Goal: Task Accomplishment & Management: Use online tool/utility

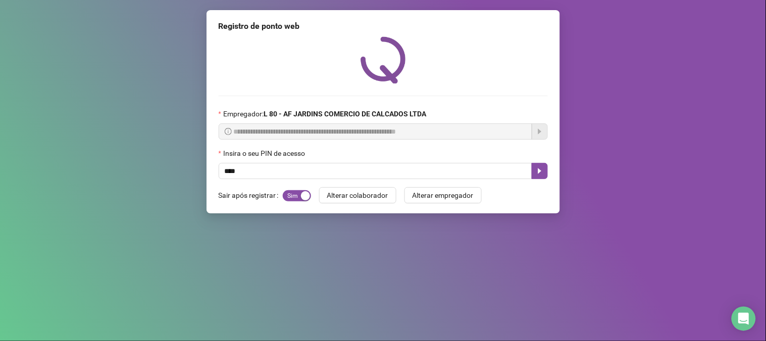
type input "*****"
click at [537, 174] on icon "caret-right" at bounding box center [540, 171] width 8 height 8
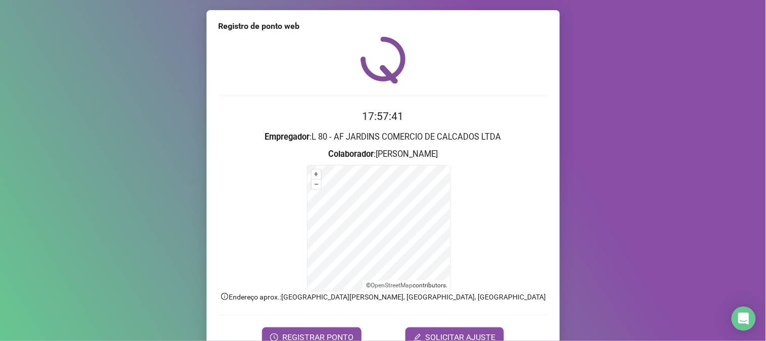
scroll to position [51, 0]
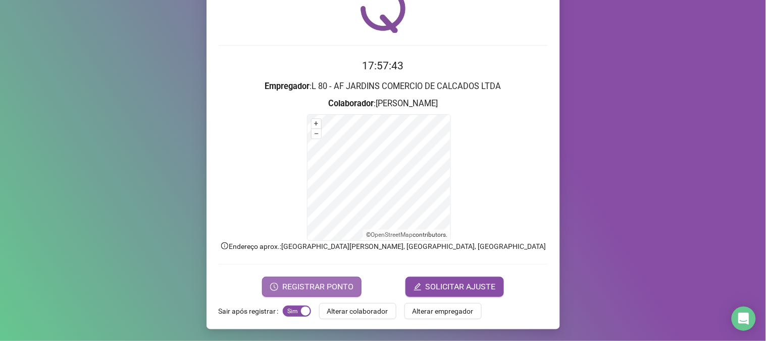
click at [322, 288] on span "REGISTRAR PONTO" at bounding box center [317, 286] width 71 height 12
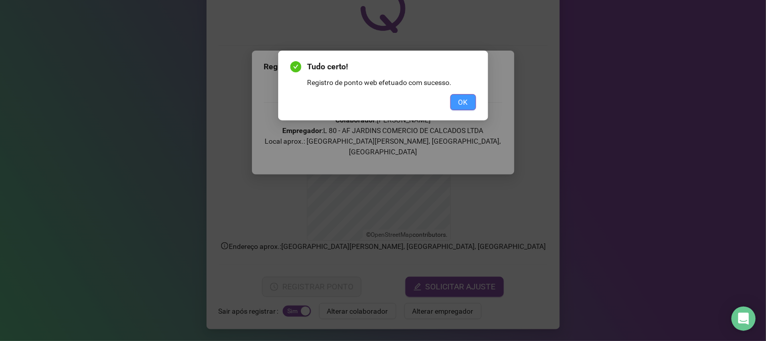
click at [466, 103] on span "OK" at bounding box center [464, 102] width 10 height 11
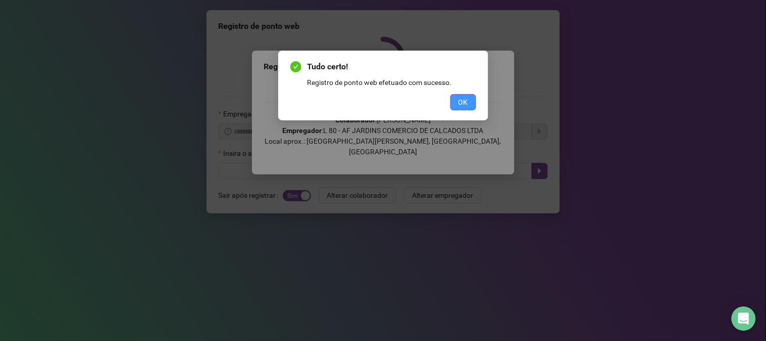
scroll to position [0, 0]
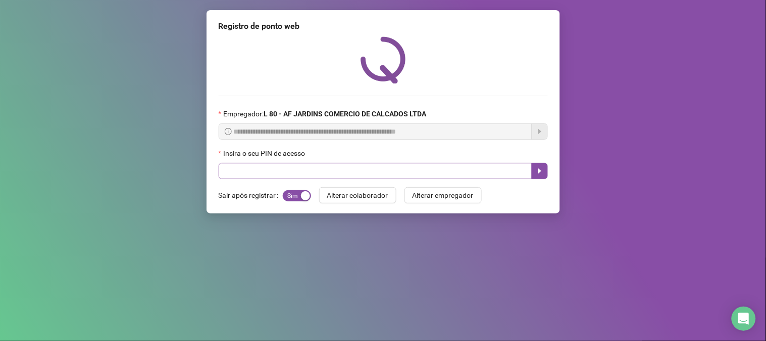
click at [415, 167] on div "Insira o seu PIN de acesso" at bounding box center [383, 163] width 329 height 31
click at [416, 173] on input "text" at bounding box center [376, 171] width 314 height 16
type input "*****"
click at [544, 169] on icon "caret-right" at bounding box center [540, 171] width 8 height 8
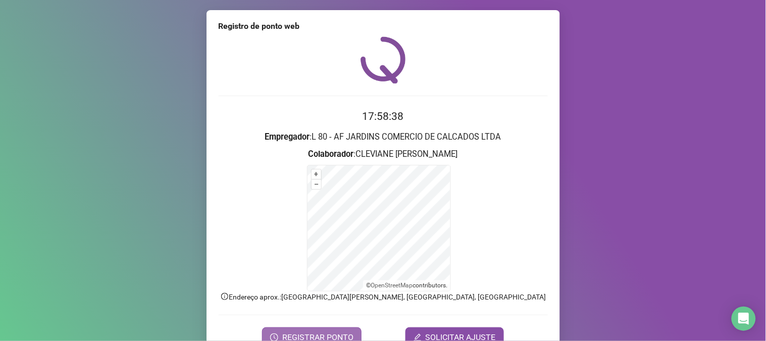
click at [340, 332] on span "REGISTRAR PONTO" at bounding box center [317, 337] width 71 height 12
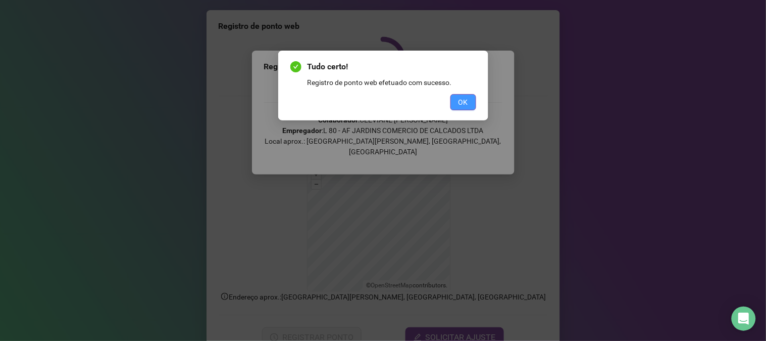
click at [461, 107] on span "OK" at bounding box center [464, 102] width 10 height 11
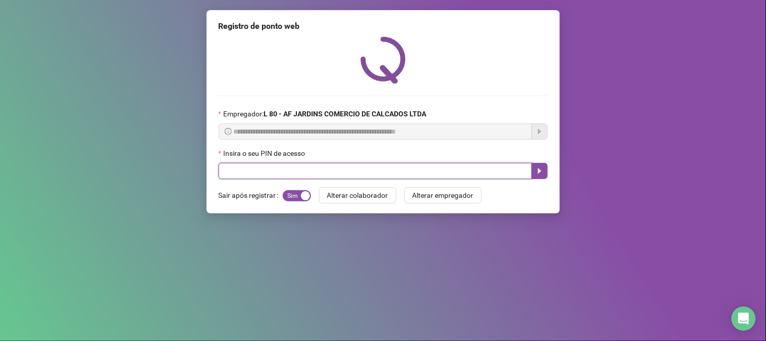
click at [365, 171] on input "text" at bounding box center [376, 171] width 314 height 16
type input "*****"
click at [543, 172] on icon "caret-right" at bounding box center [540, 171] width 8 height 8
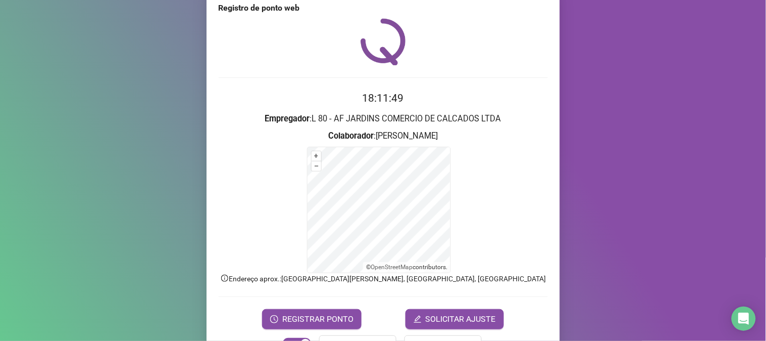
scroll to position [51, 0]
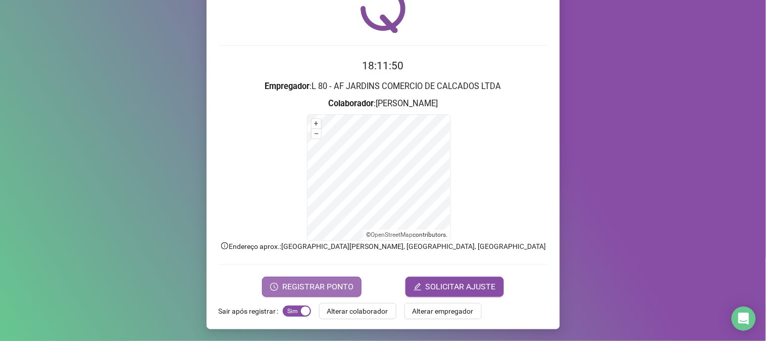
click at [335, 285] on span "REGISTRAR PONTO" at bounding box center [317, 286] width 71 height 12
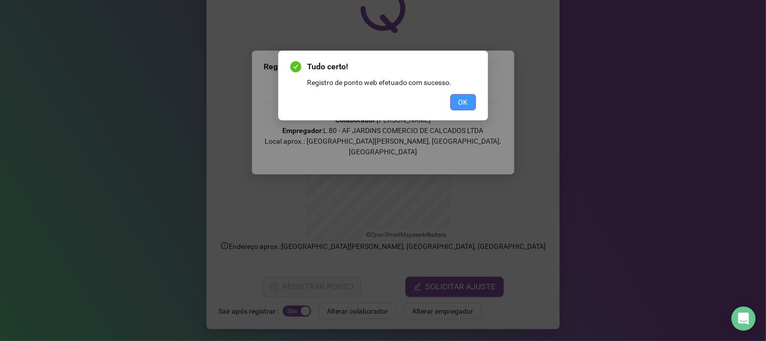
click at [460, 99] on span "OK" at bounding box center [464, 102] width 10 height 11
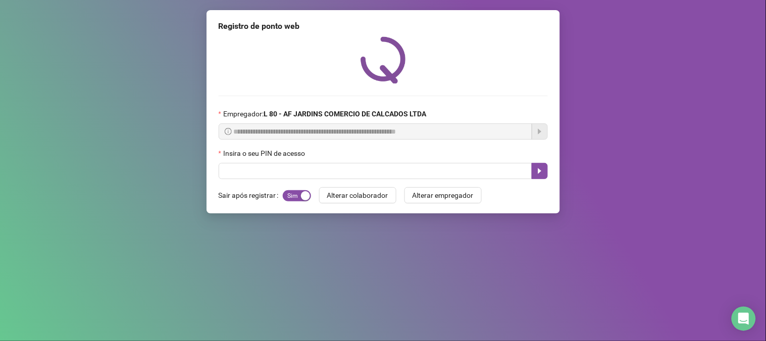
scroll to position [0, 0]
